Goal: Task Accomplishment & Management: Complete application form

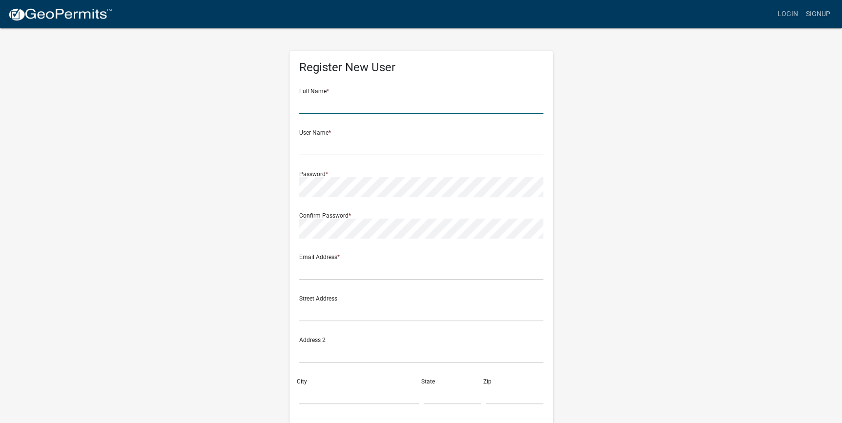
click at [379, 108] on input "text" at bounding box center [421, 104] width 244 height 20
click at [176, 224] on div "Register New User Full Name * User Name * Password * Confirm Password * Email A…" at bounding box center [421, 288] width 556 height 522
click at [323, 102] on input "text" at bounding box center [421, 104] width 244 height 20
type input "N"
click at [343, 107] on input "[PERSON_NAME]" at bounding box center [421, 104] width 244 height 20
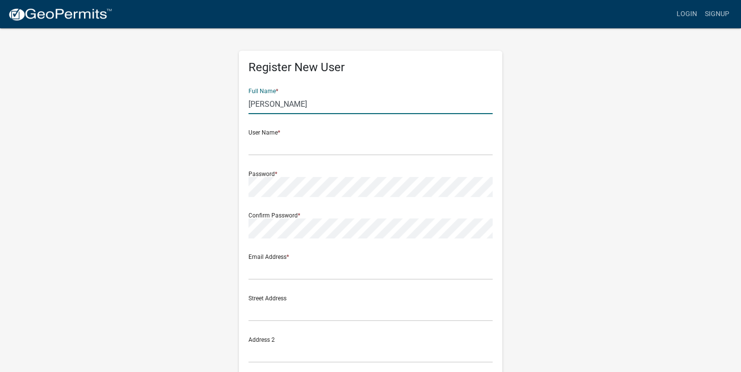
click at [292, 105] on input "[PERSON_NAME]" at bounding box center [370, 104] width 244 height 20
type input "[PERSON_NAME]"
click at [322, 144] on input "text" at bounding box center [370, 146] width 244 height 20
drag, startPoint x: 273, startPoint y: 107, endPoint x: 231, endPoint y: 111, distance: 42.2
click at [231, 111] on div "Register New User Full Name * [PERSON_NAME] User Name * Password * Confirm Pass…" at bounding box center [370, 288] width 278 height 522
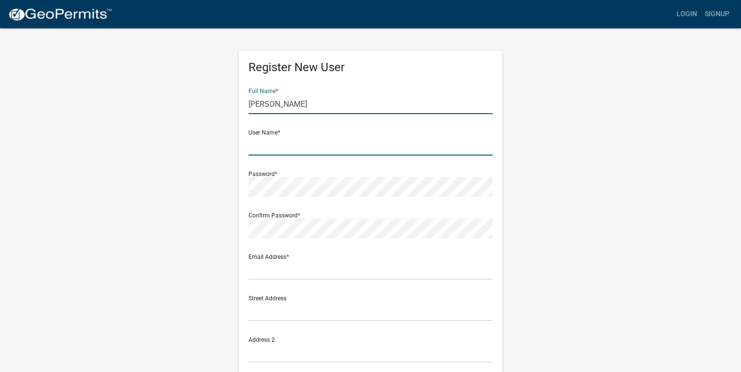
click at [260, 144] on input "text" at bounding box center [370, 146] width 244 height 20
paste input "[PERSON_NAME]"
type input "Pauline2025"
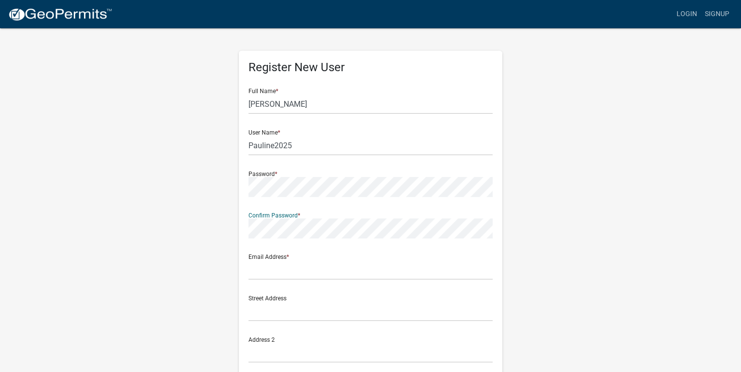
click at [237, 228] on div "Register New User Full Name * [PERSON_NAME] User Name * Pauline2025 Password * …" at bounding box center [370, 288] width 278 height 522
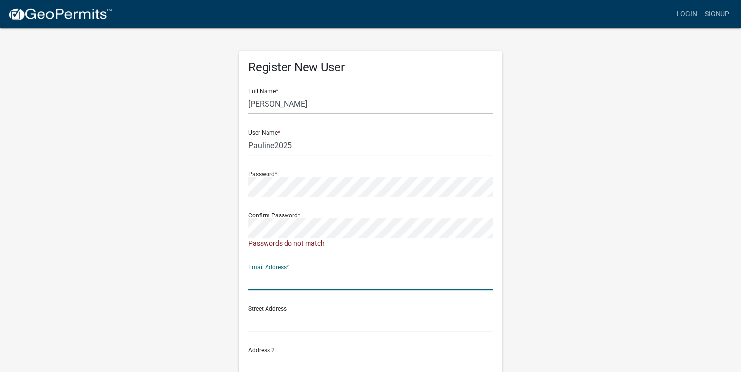
click at [272, 271] on input "text" at bounding box center [370, 280] width 244 height 20
click at [281, 345] on div "Street Address Address 2 City State Zip" at bounding box center [370, 360] width 249 height 124
click at [299, 273] on input "text" at bounding box center [370, 280] width 244 height 20
click at [248, 231] on div "Register New User Full Name * [PERSON_NAME] User Name * Pauline2025 Password * …" at bounding box center [370, 294] width 263 height 486
click at [307, 291] on div "Email Address is required" at bounding box center [370, 295] width 244 height 10
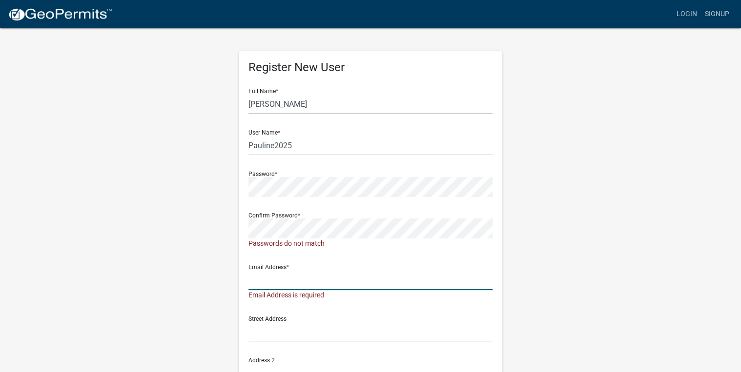
click at [307, 278] on input "text" at bounding box center [370, 280] width 244 height 20
click at [546, 195] on div "Register New User Full Name * [PERSON_NAME] User Name * Pauline2025 Password * …" at bounding box center [370, 298] width 556 height 543
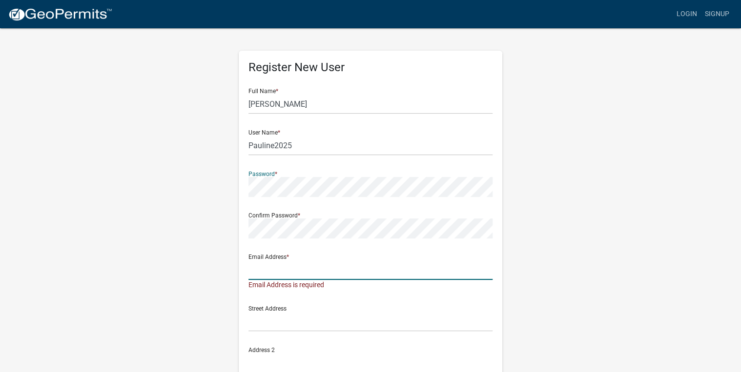
click at [359, 264] on input "text" at bounding box center [370, 270] width 244 height 20
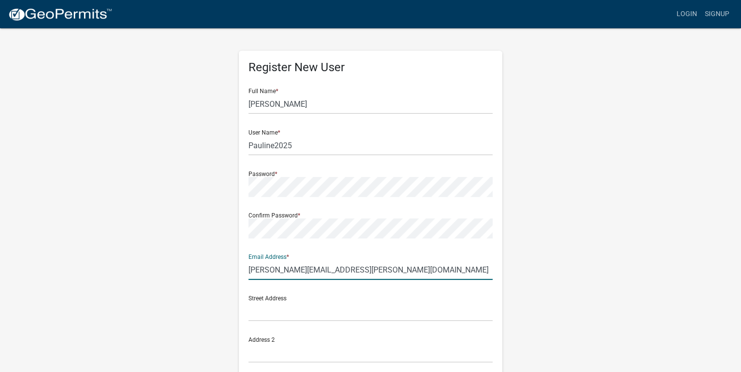
type input "[PERSON_NAME][EMAIL_ADDRESS][PERSON_NAME][DOMAIN_NAME]"
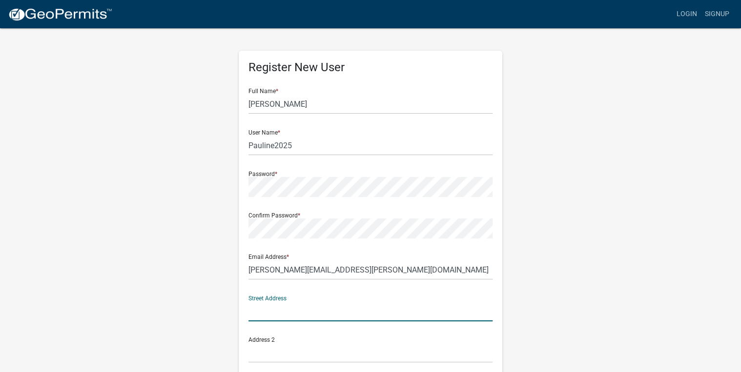
click at [264, 309] on input "text" at bounding box center [370, 312] width 244 height 20
type input "[STREET_ADDRESS]"
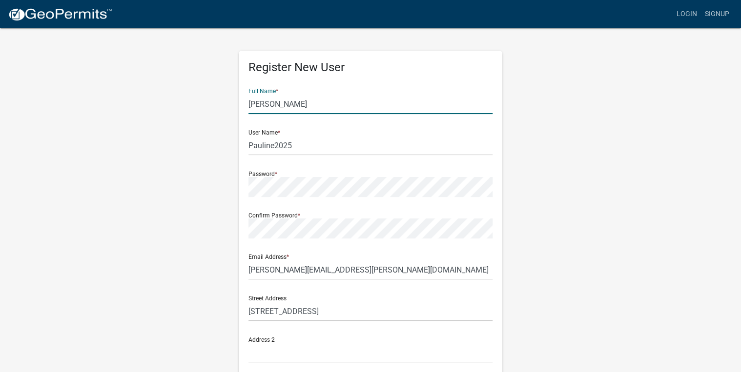
drag, startPoint x: 312, startPoint y: 104, endPoint x: 277, endPoint y: 102, distance: 35.2
click at [277, 102] on input "[PERSON_NAME]" at bounding box center [370, 104] width 244 height 20
click at [283, 104] on input "[PERSON_NAME]" at bounding box center [370, 104] width 244 height 20
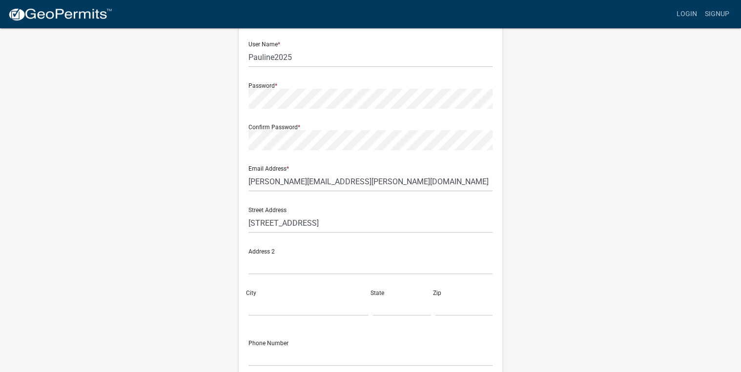
scroll to position [117, 0]
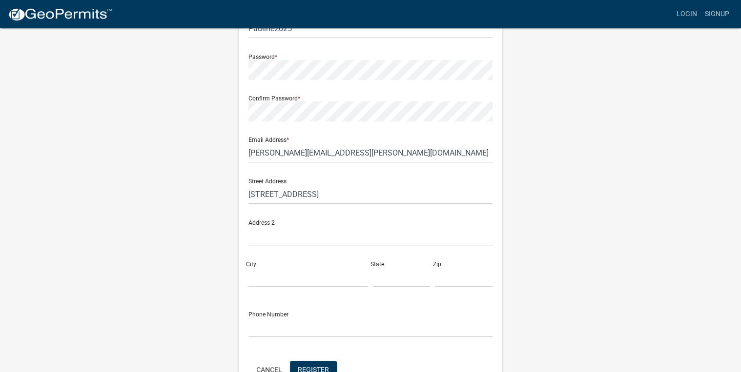
type input "[PERSON_NAME]"
click at [309, 280] on input "City" at bounding box center [308, 277] width 120 height 20
type input "Ridgeland"
click at [460, 279] on input "text" at bounding box center [464, 277] width 58 height 20
click at [392, 277] on input "text" at bounding box center [402, 277] width 58 height 20
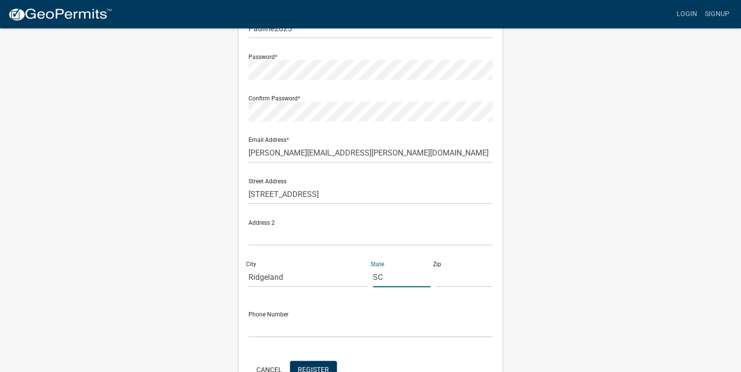
type input "SC"
click at [446, 284] on input "text" at bounding box center [464, 277] width 58 height 20
type input "29936"
click at [283, 328] on input "text" at bounding box center [370, 328] width 244 height 20
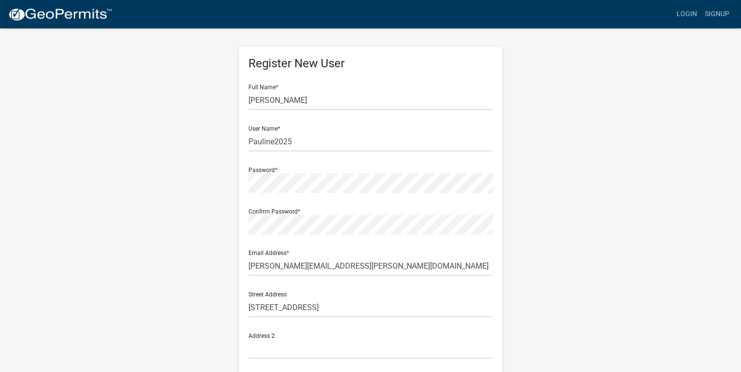
scroll to position [0, 0]
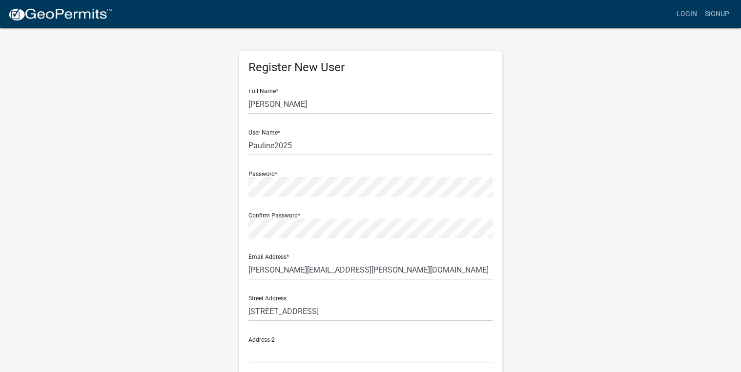
type input "8432635808"
click at [186, 192] on div "Register New User Full Name * [PERSON_NAME] User Name * Pauline2025 Password * …" at bounding box center [370, 288] width 556 height 522
drag, startPoint x: 315, startPoint y: 104, endPoint x: 277, endPoint y: 104, distance: 37.6
click at [277, 104] on input "[PERSON_NAME]" at bounding box center [370, 104] width 244 height 20
click at [228, 190] on div "Register New User Full Name * [PERSON_NAME] User Name * Pauline2025 Password * …" at bounding box center [370, 288] width 556 height 522
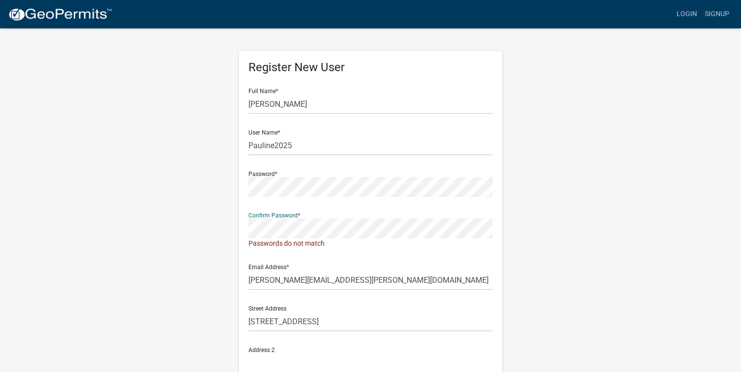
click at [224, 234] on div "Register New User Full Name * [PERSON_NAME] User Name * Pauline2025 Password * …" at bounding box center [370, 293] width 556 height 532
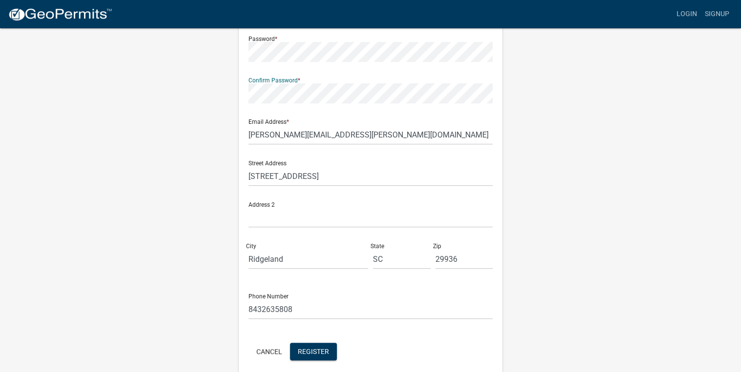
scroll to position [177, 0]
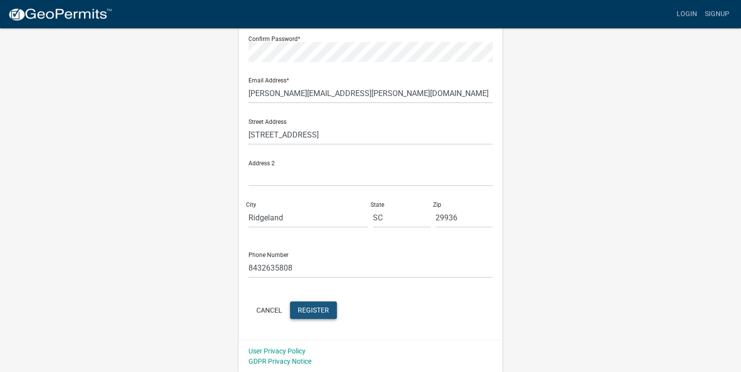
click at [320, 310] on span "Register" at bounding box center [313, 310] width 31 height 8
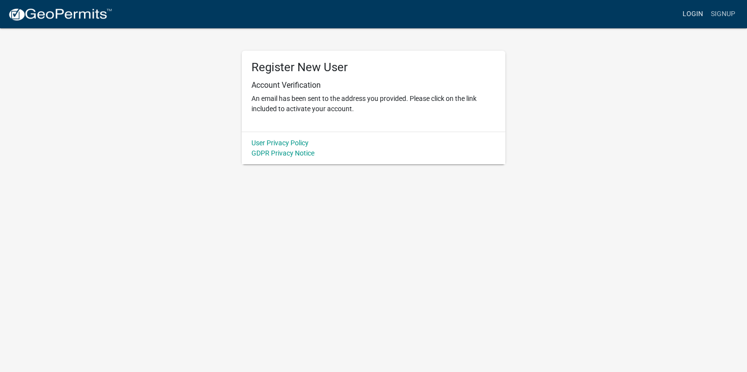
click at [690, 16] on link "Login" at bounding box center [692, 14] width 28 height 19
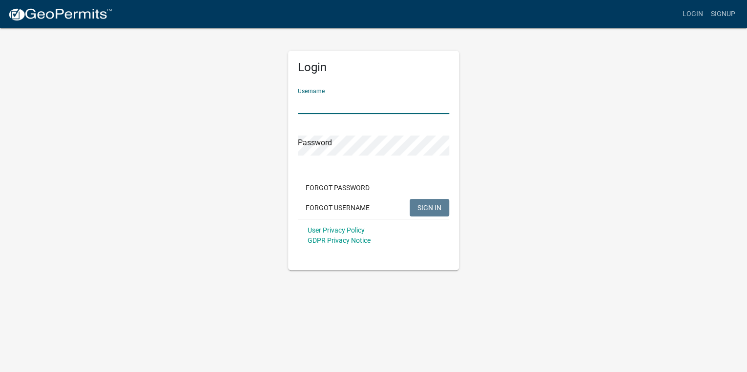
click at [340, 107] on input "Username" at bounding box center [373, 104] width 151 height 20
type input "Pauline2025"
click at [427, 215] on button "SIGN IN" at bounding box center [429, 208] width 40 height 18
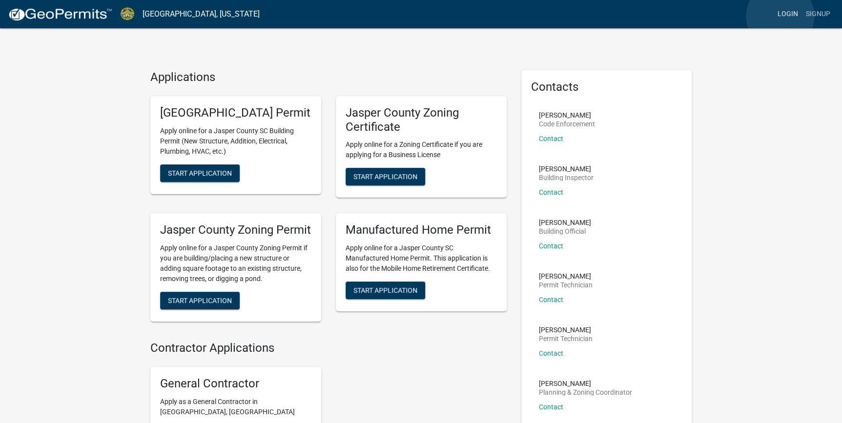
click at [780, 16] on link "Login" at bounding box center [787, 14] width 28 height 19
